Goal: Information Seeking & Learning: Find specific page/section

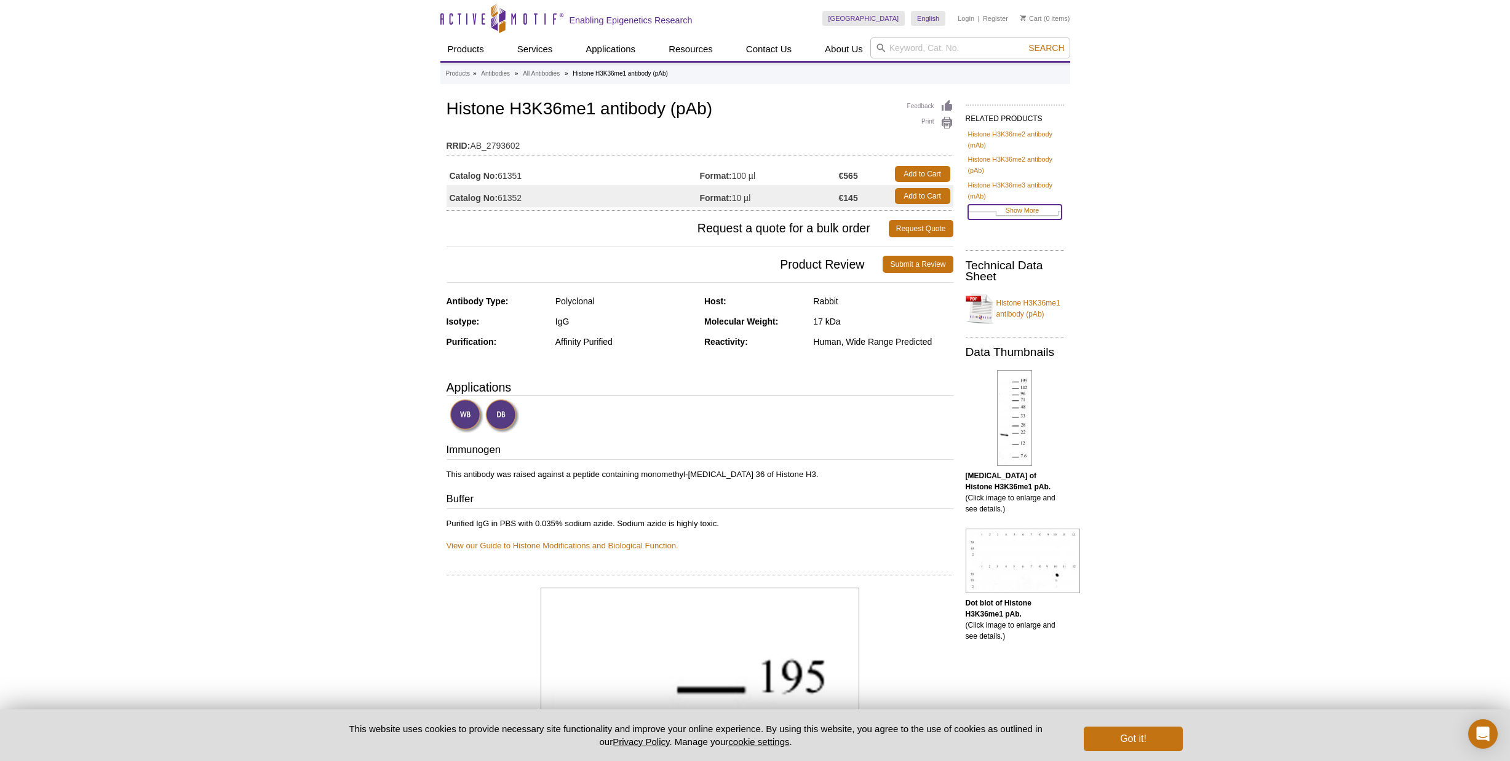
click at [1020, 209] on link "Show More" at bounding box center [1014, 212] width 93 height 14
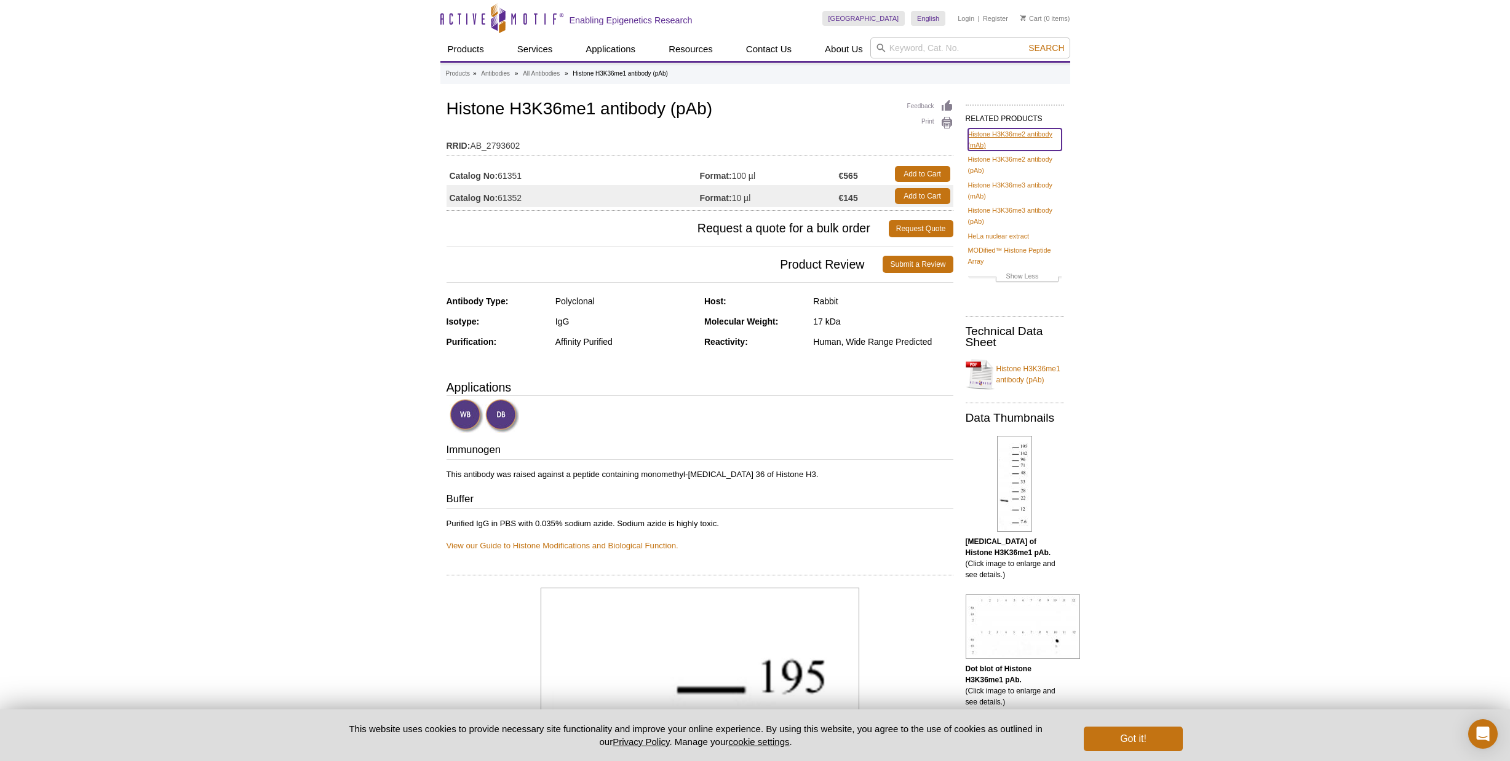
click at [1003, 137] on link "Histone H3K36me2 antibody (mAb)" at bounding box center [1014, 140] width 93 height 22
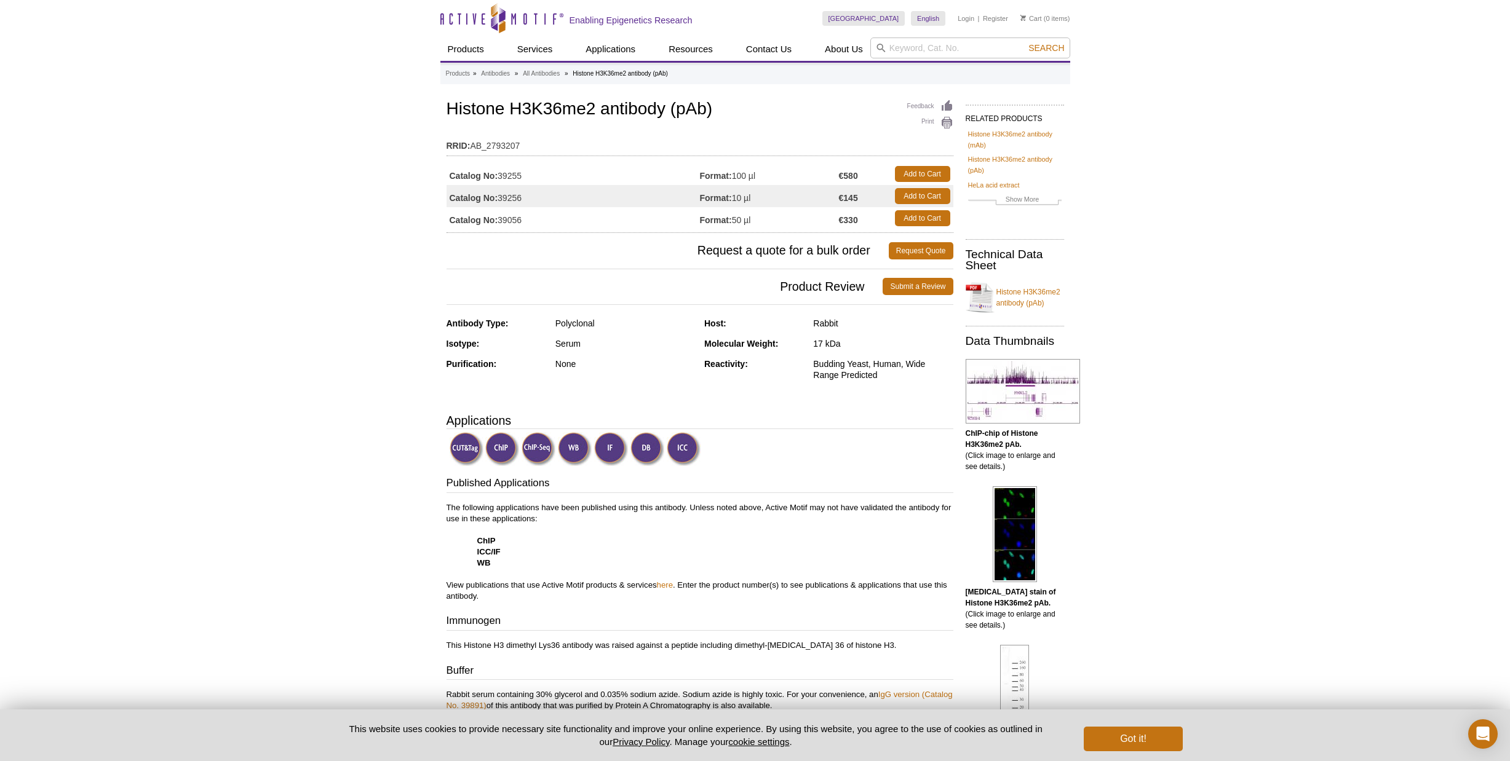
click at [1037, 201] on link "Show More" at bounding box center [1014, 201] width 93 height 14
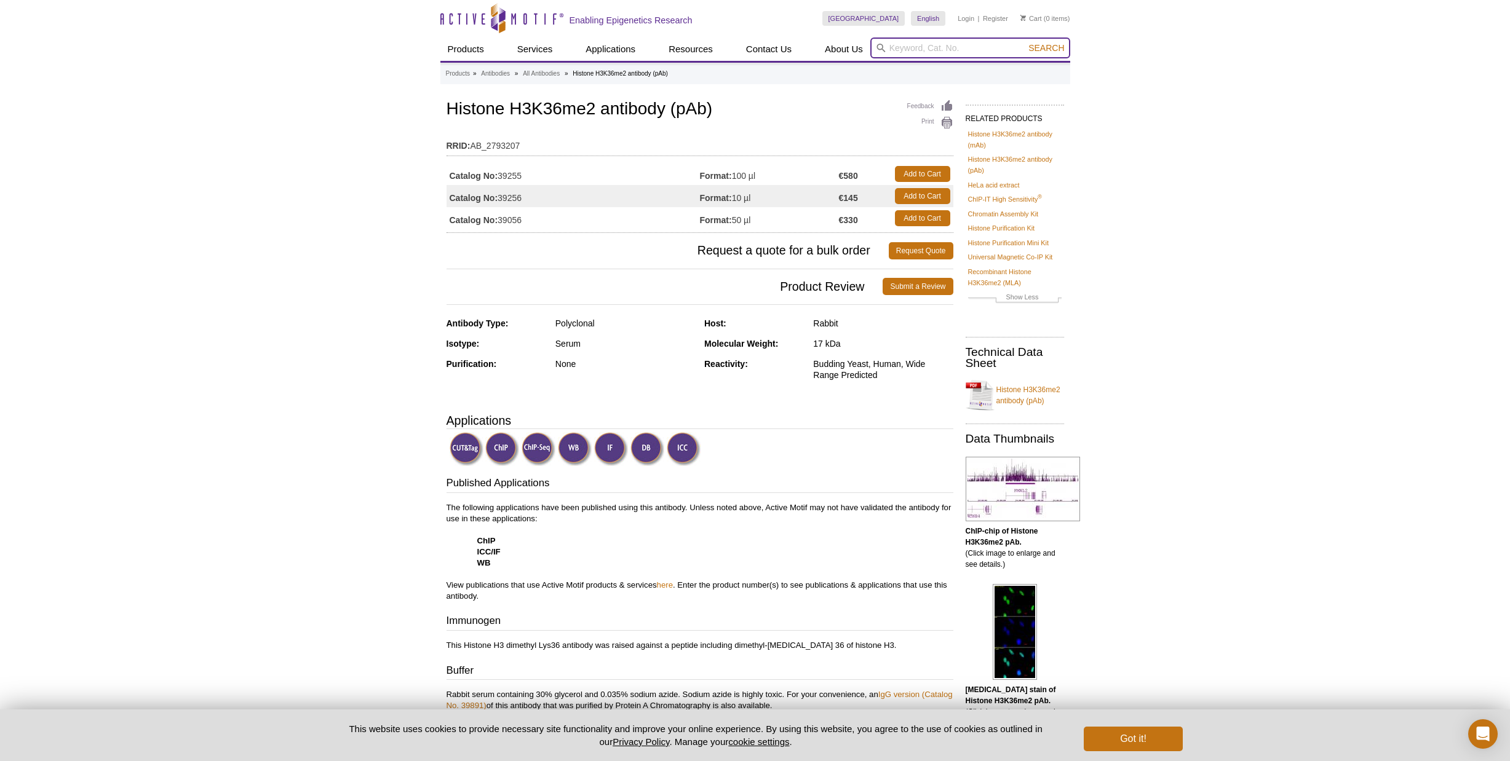
click at [930, 48] on input "search" at bounding box center [970, 48] width 200 height 21
type input "h3k36me1"
click at [1025, 42] on button "Search" at bounding box center [1046, 47] width 43 height 11
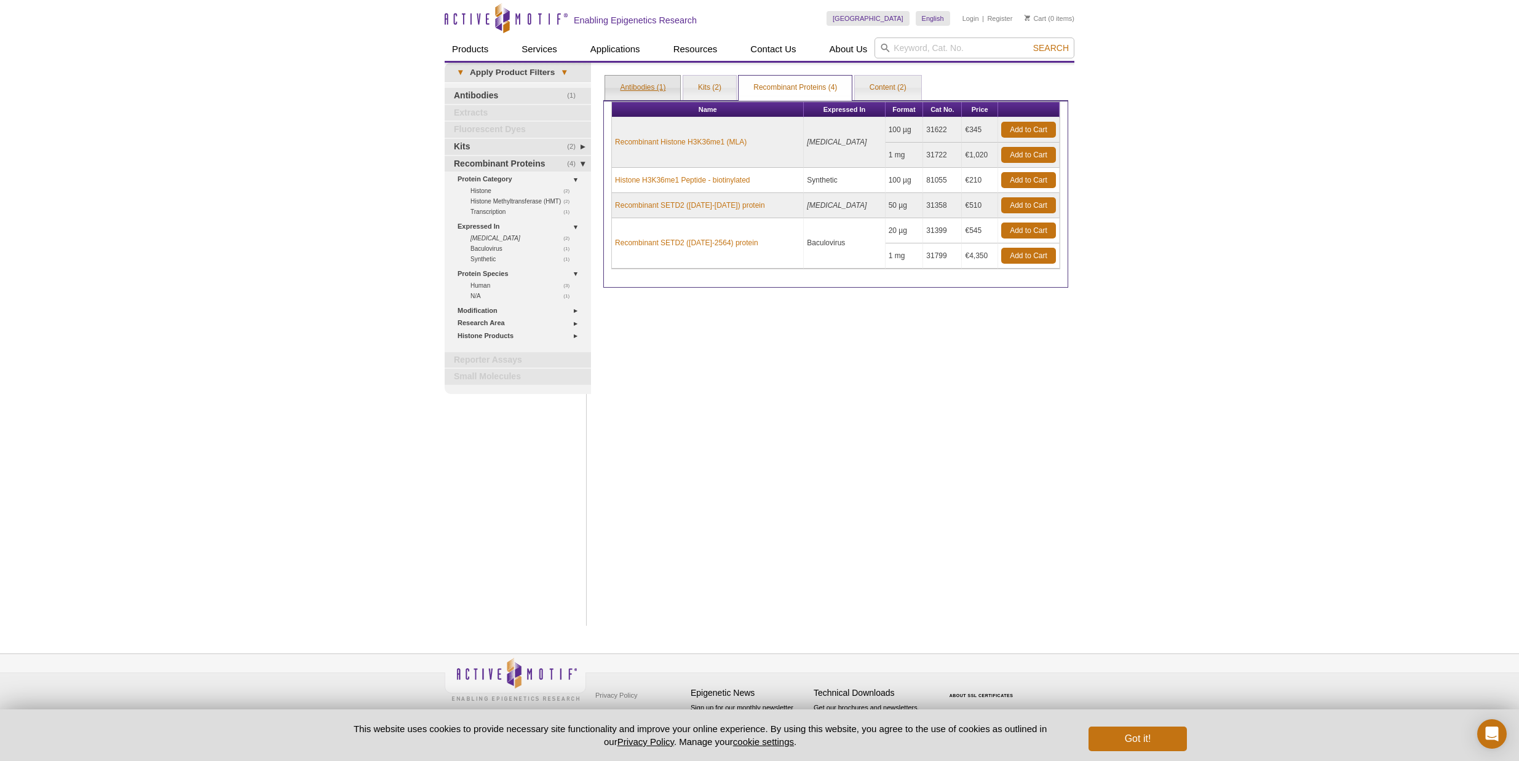
click at [663, 90] on link "Antibodies (1)" at bounding box center [642, 88] width 75 height 25
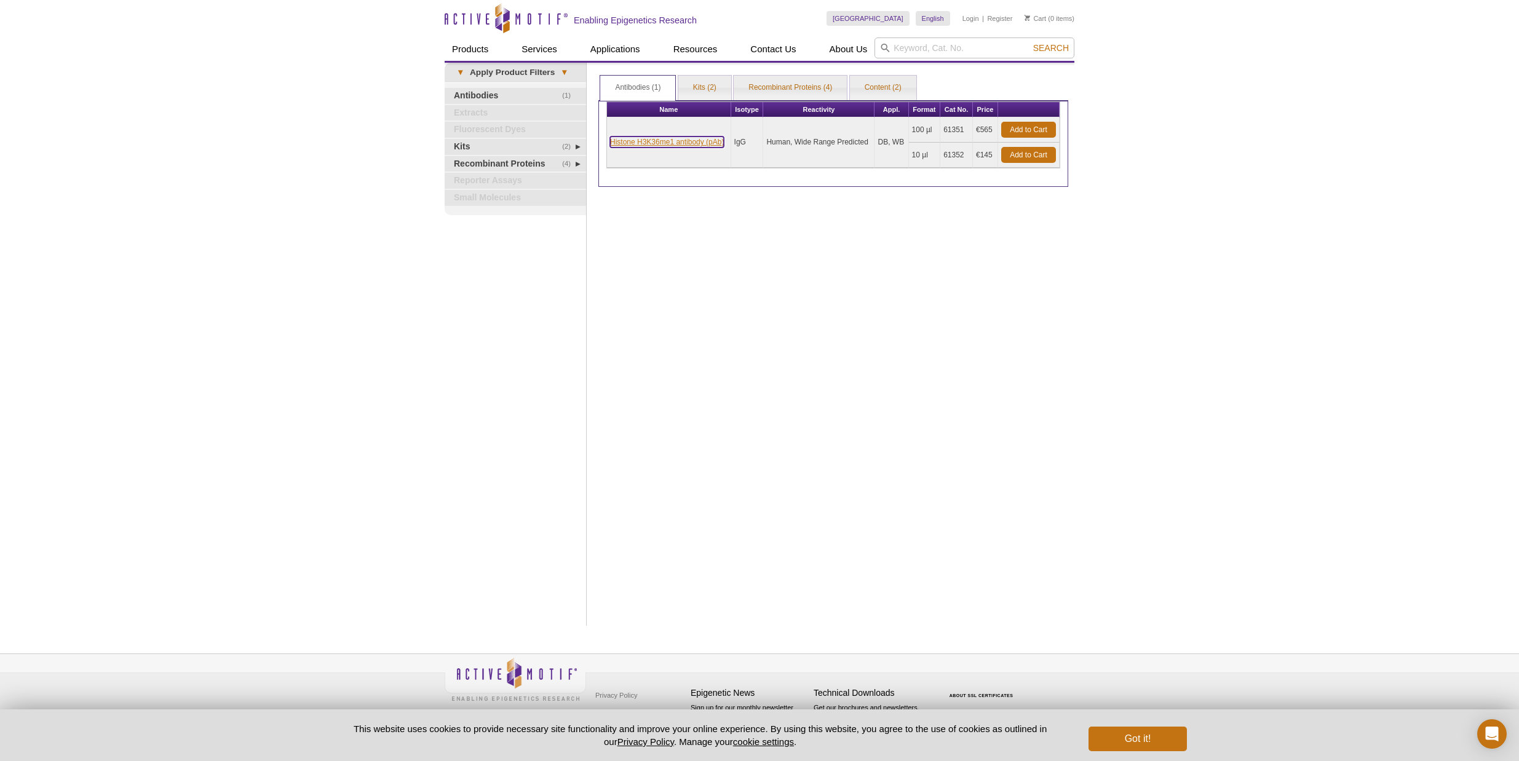
click at [680, 144] on link "Histone H3K36me1 antibody (pAb)" at bounding box center [667, 142] width 114 height 11
